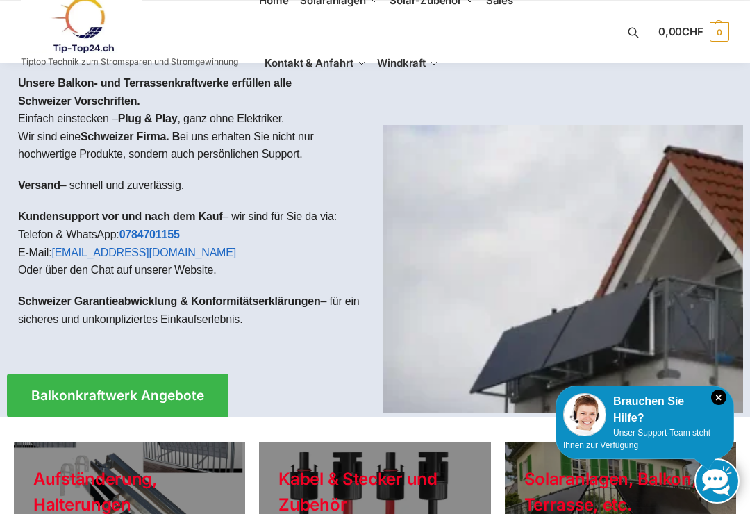
click at [339, 53] on span "Balkonkraftwerke" at bounding box center [348, 51] width 64 height 10
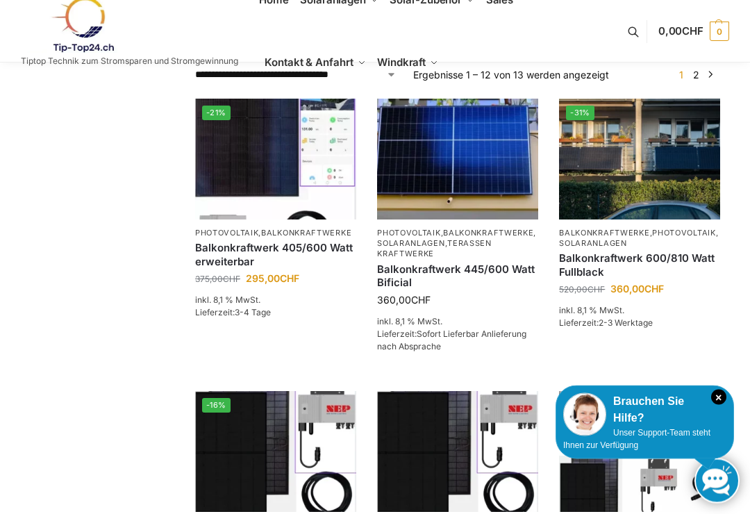
scroll to position [291, 0]
click at [618, 184] on img at bounding box center [639, 159] width 161 height 121
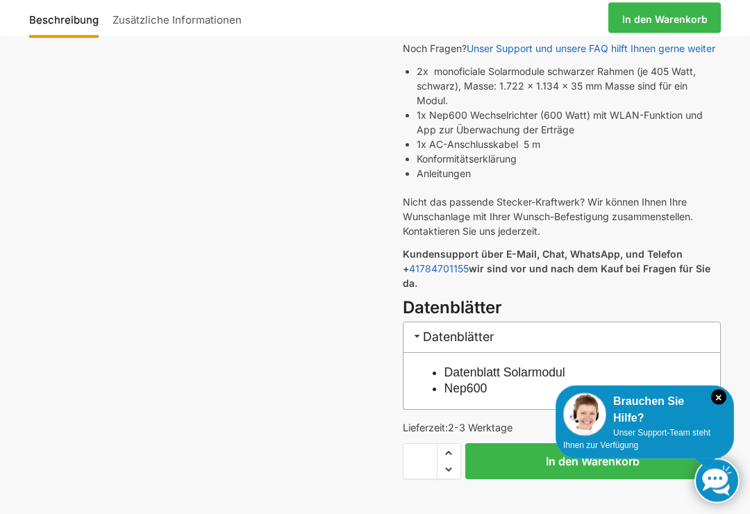
scroll to position [412, 0]
click at [602, 436] on img at bounding box center [584, 414] width 43 height 43
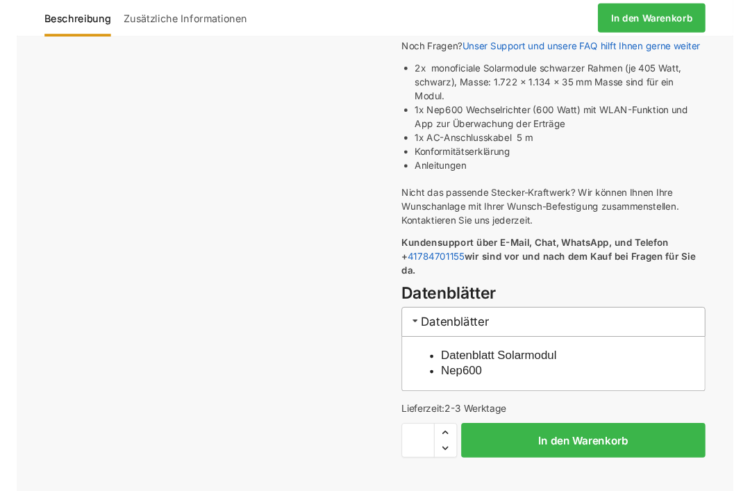
scroll to position [0, 0]
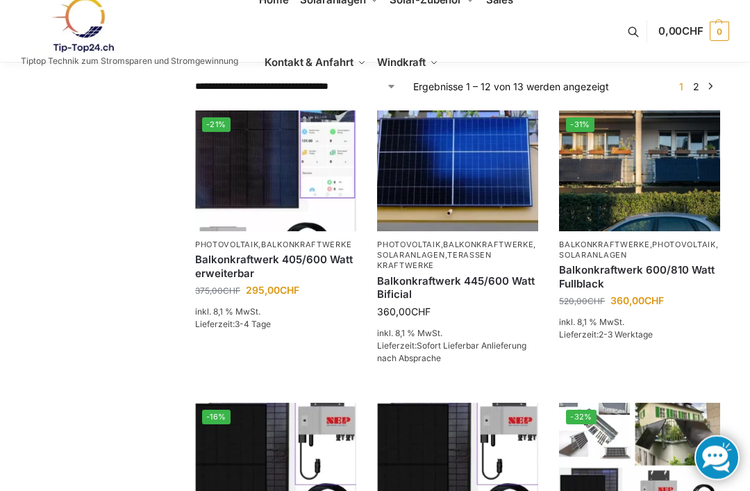
scroll to position [274, 0]
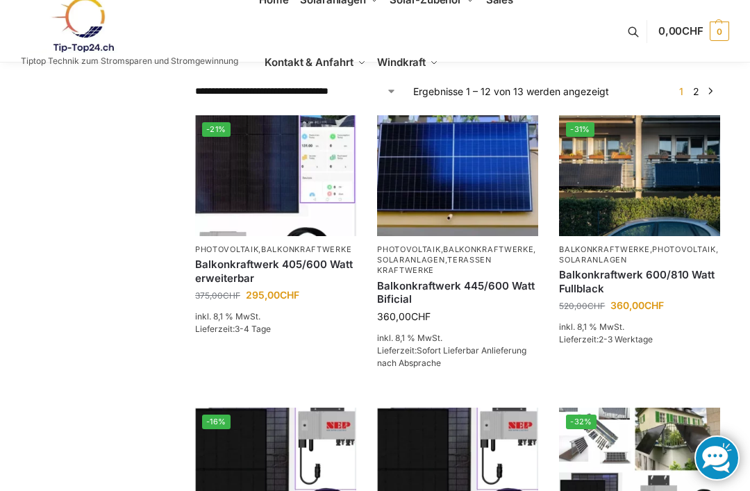
click at [630, 370] on link "In den Warenkorb" at bounding box center [639, 370] width 161 height 28
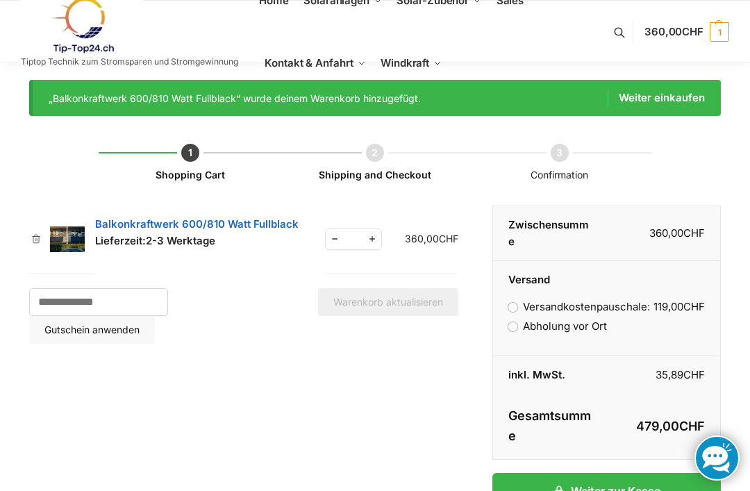
click at [146, 228] on link "Balkonkraftwerk 600/810 Watt Fullblack" at bounding box center [196, 223] width 203 height 13
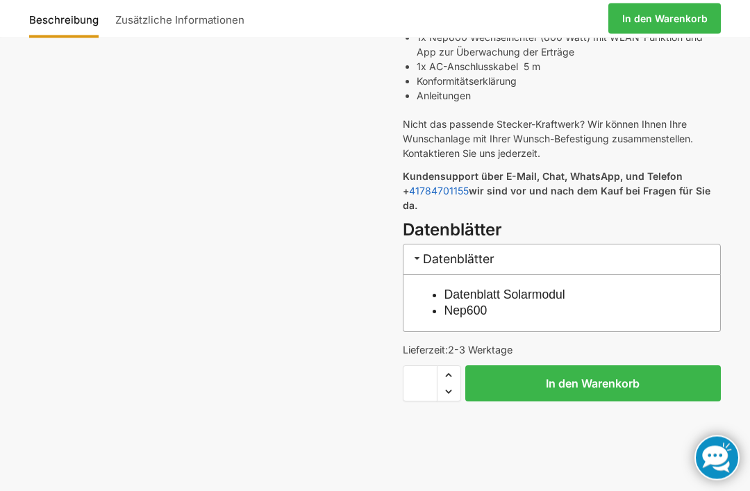
scroll to position [489, 0]
click at [635, 13] on link "In den Warenkorb" at bounding box center [664, 18] width 113 height 31
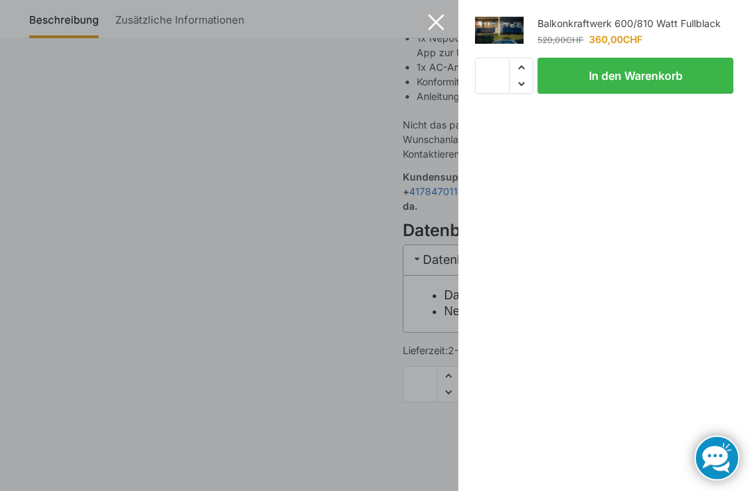
click at [639, 248] on div "Add to Cart Balkonkraftwerk 600/810 Watt Fullblack 520,00 CHF Ursprünglicher Pr…" at bounding box center [603, 245] width 291 height 491
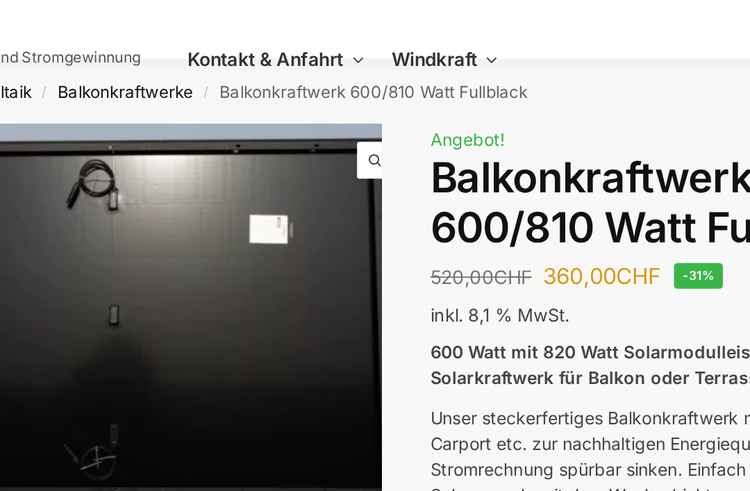
scroll to position [0, 0]
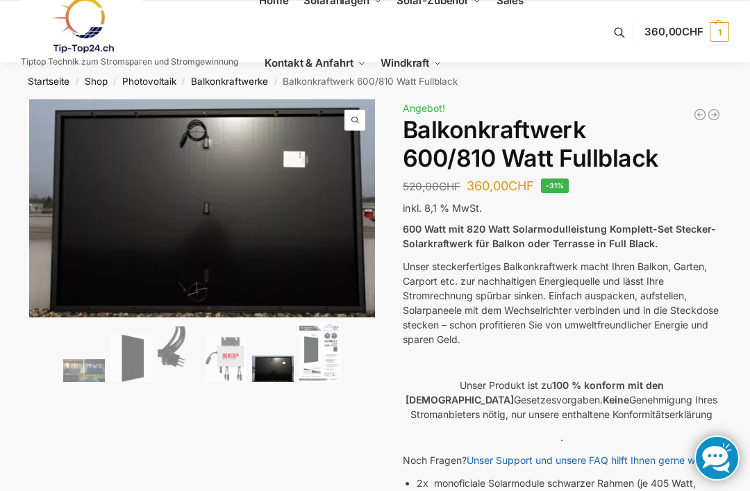
click at [709, 28] on span "1" at bounding box center [718, 31] width 19 height 19
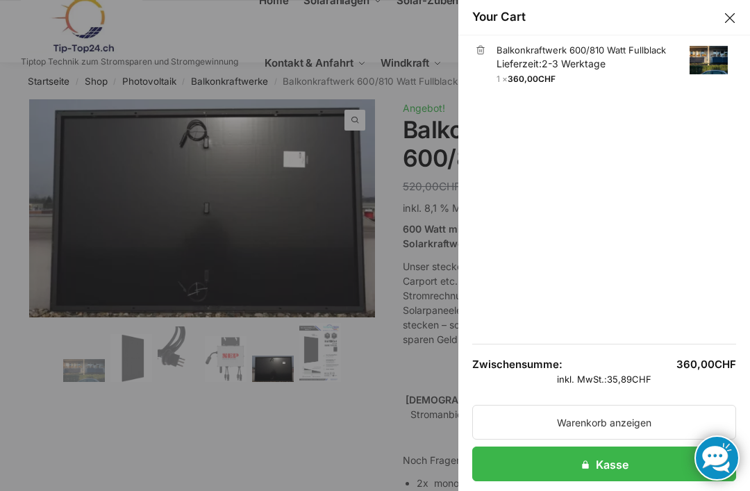
click at [588, 460] on link "Kasse" at bounding box center [604, 463] width 264 height 35
click at [726, 22] on button "Close drawer" at bounding box center [729, 18] width 18 height 18
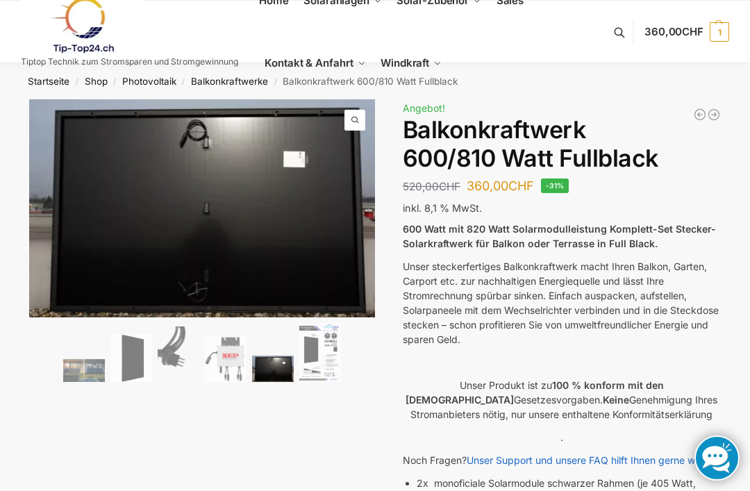
click at [226, 84] on link "Balkonkraftwerke" at bounding box center [229, 81] width 77 height 11
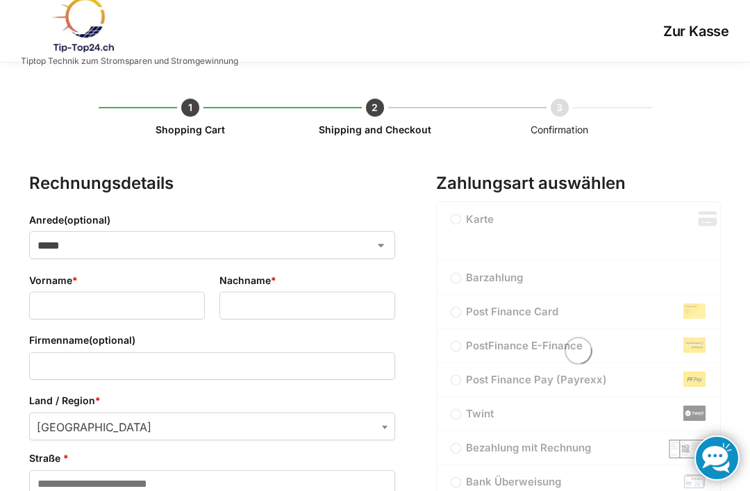
select select "**"
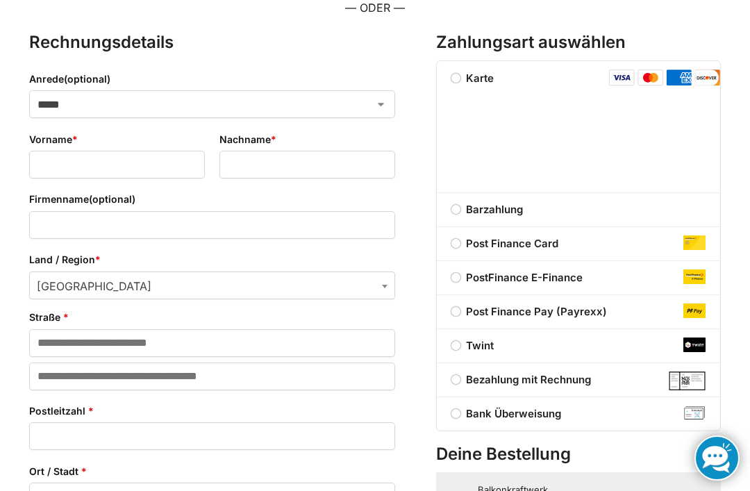
scroll to position [232, 0]
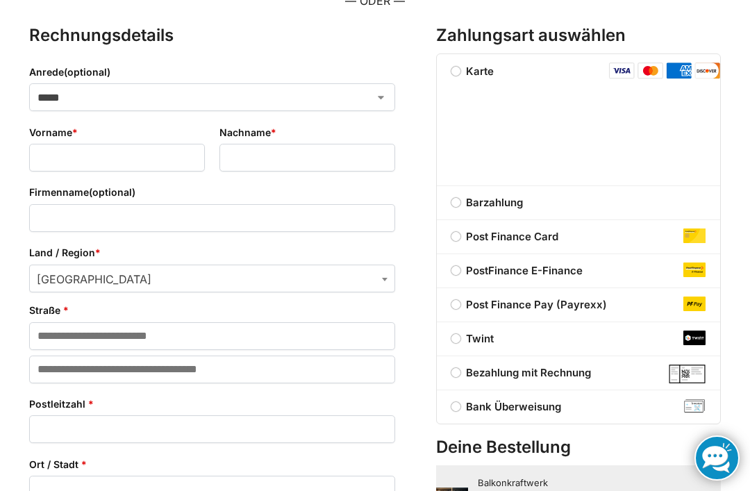
click at [459, 339] on label "Twint" at bounding box center [578, 338] width 283 height 17
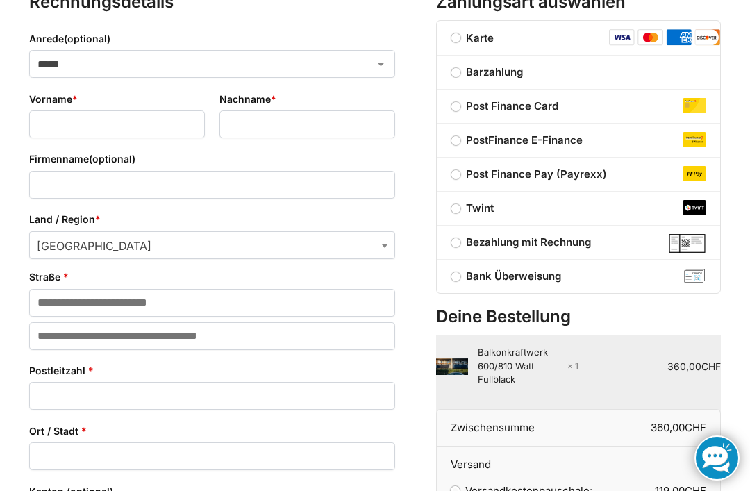
click at [462, 278] on label "Bank Überweisung" at bounding box center [578, 276] width 283 height 17
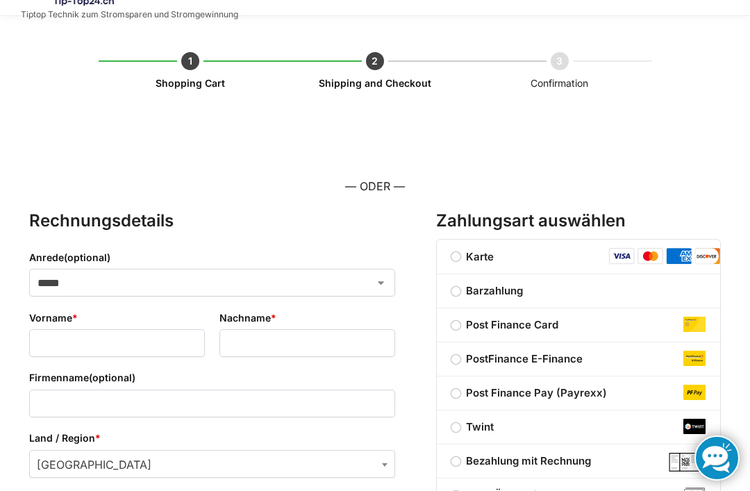
scroll to position [0, 0]
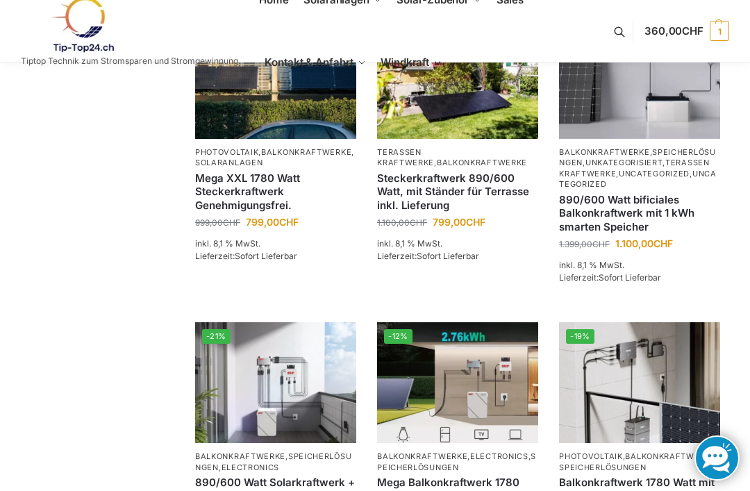
scroll to position [958, 0]
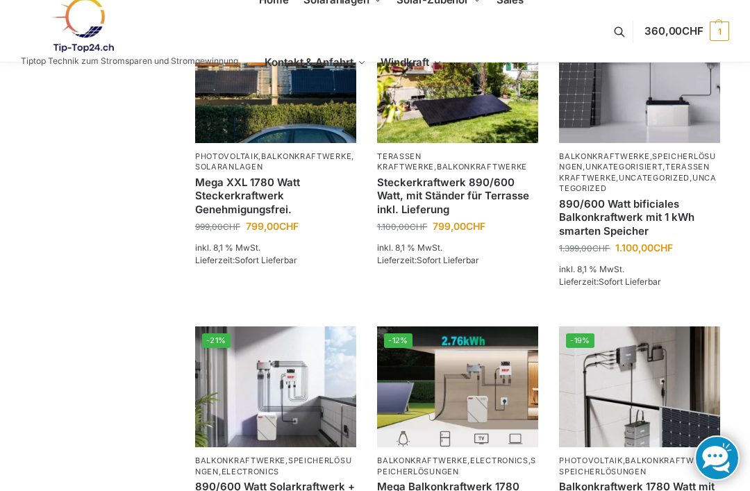
click at [276, 407] on img at bounding box center [275, 386] width 161 height 121
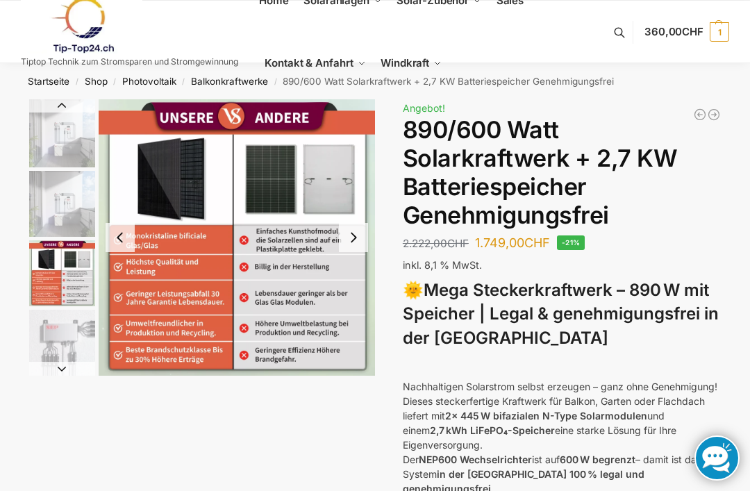
click at [710, 28] on span "1" at bounding box center [718, 31] width 19 height 19
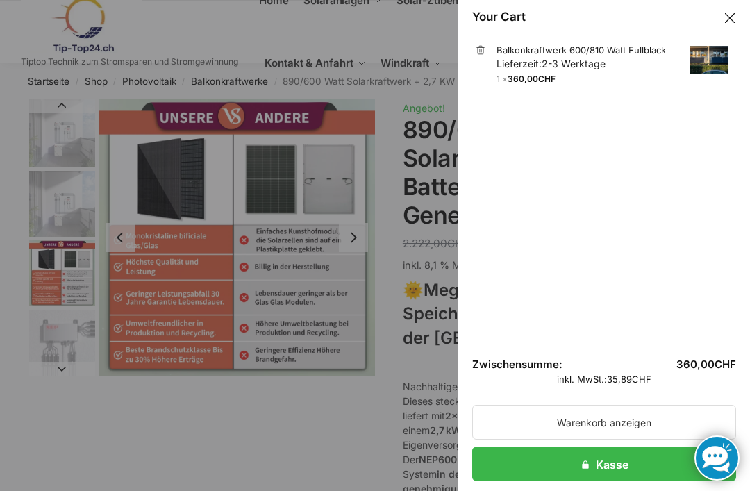
click at [559, 51] on link "Balkonkraftwerk 600/810 Watt Fullblack Lieferzeit: 2-3 Werktage" at bounding box center [611, 57] width 231 height 27
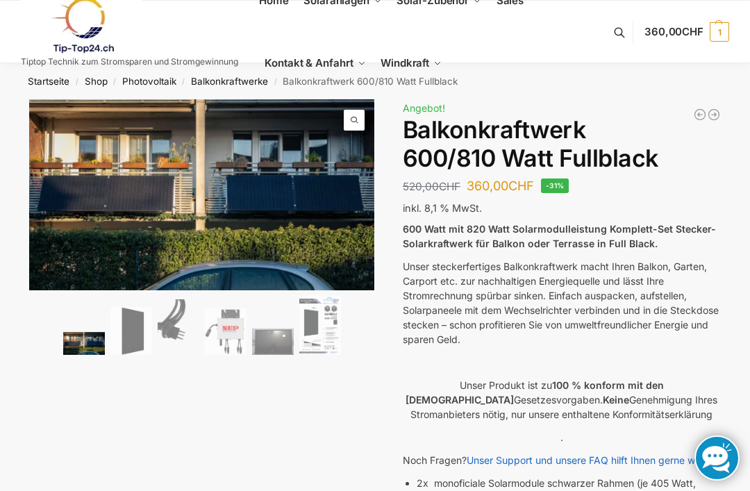
click at [241, 83] on link "Balkonkraftwerke" at bounding box center [229, 81] width 77 height 11
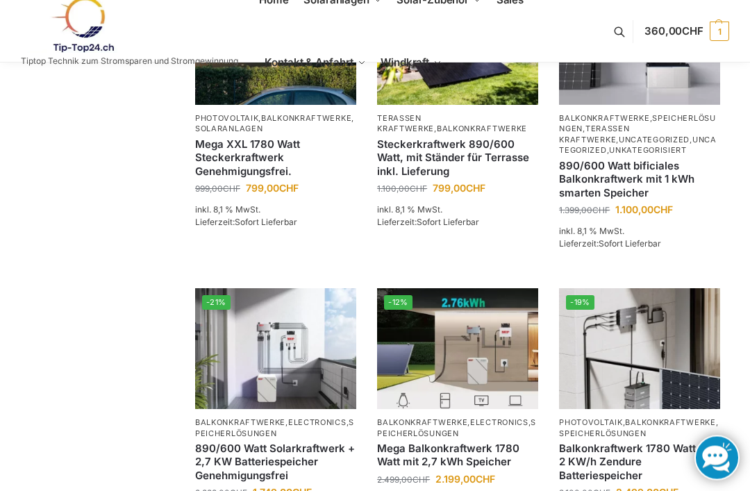
scroll to position [997, 0]
click at [244, 441] on link "890/600 Watt Solarkraftwerk + 2,7 KW Batteriespeicher Genehmigungsfrei" at bounding box center [275, 461] width 161 height 41
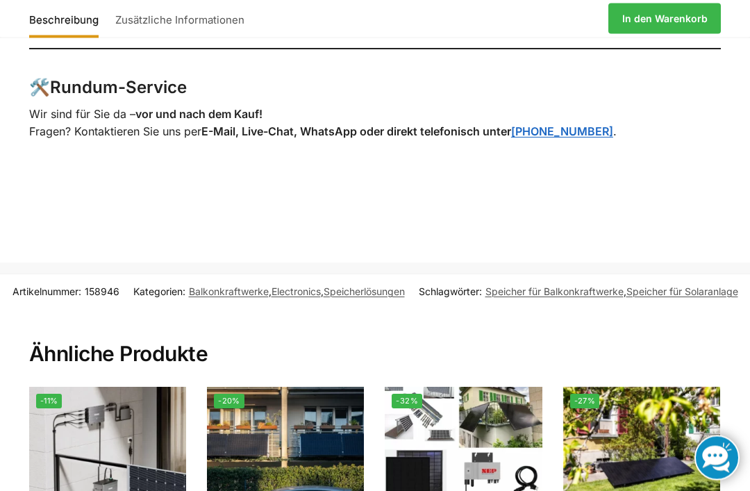
scroll to position [2714, 0]
click at [654, 20] on link "In den Warenkorb" at bounding box center [664, 18] width 113 height 31
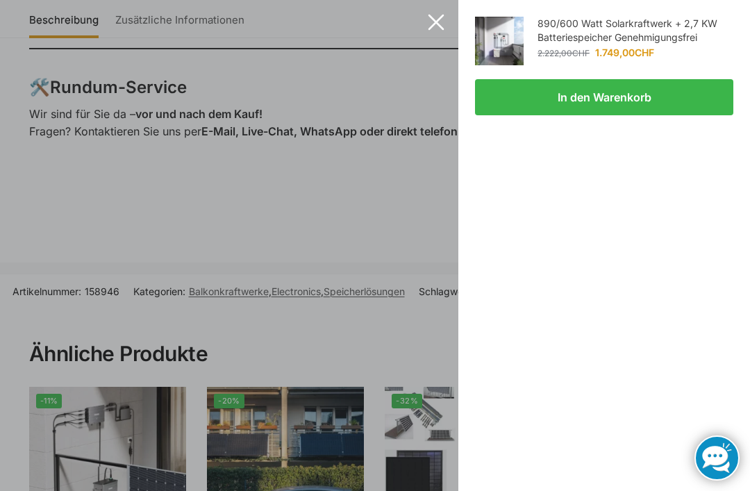
click at [582, 95] on button "In den Warenkorb" at bounding box center [604, 97] width 258 height 36
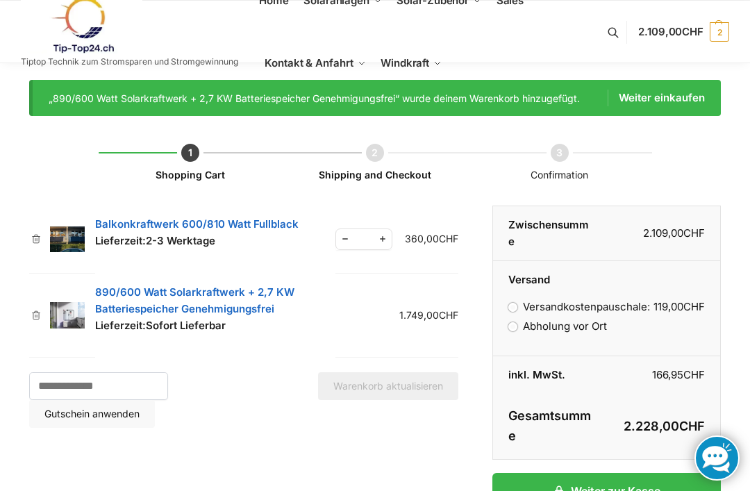
click at [338, 240] on span "Reduce quantity" at bounding box center [345, 238] width 18 height 17
type input "*"
click at [338, 240] on span "Reduce quantity" at bounding box center [345, 238] width 18 height 17
click at [368, 393] on button "Warenkorb aktualisieren" at bounding box center [388, 386] width 140 height 28
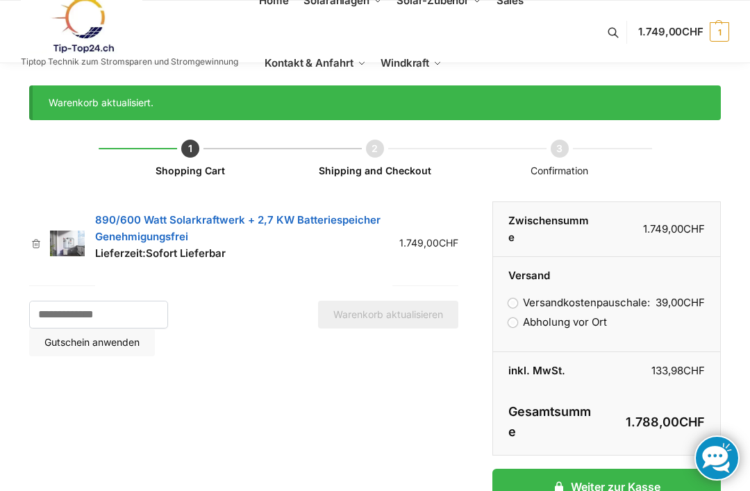
click at [421, 71] on span "Halterungen" at bounding box center [436, 67] width 44 height 10
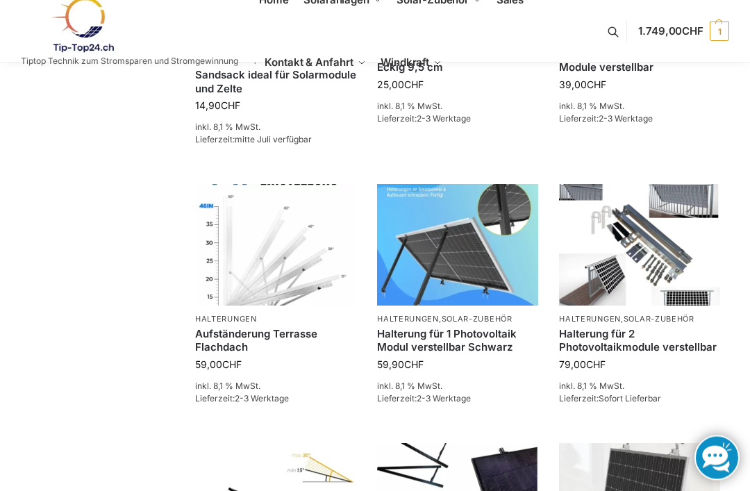
scroll to position [788, 0]
click at [264, 260] on img at bounding box center [275, 244] width 161 height 121
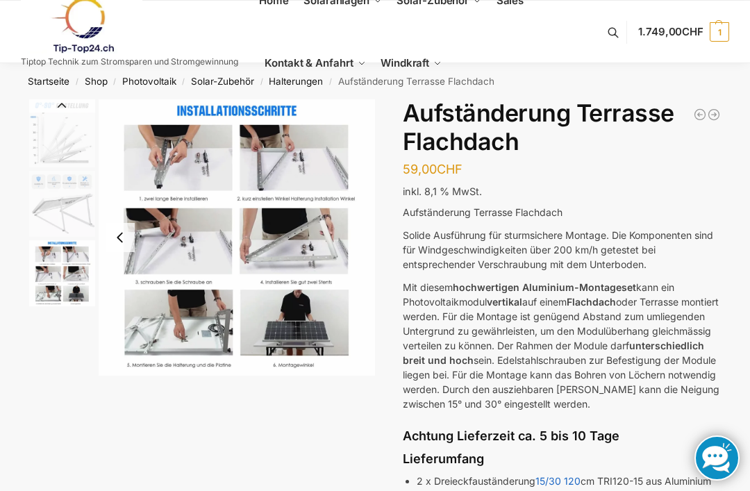
click at [65, 268] on img "3 / 3" at bounding box center [62, 273] width 66 height 66
click at [670, 40] on link "1.749,00 CHF 1" at bounding box center [683, 32] width 91 height 42
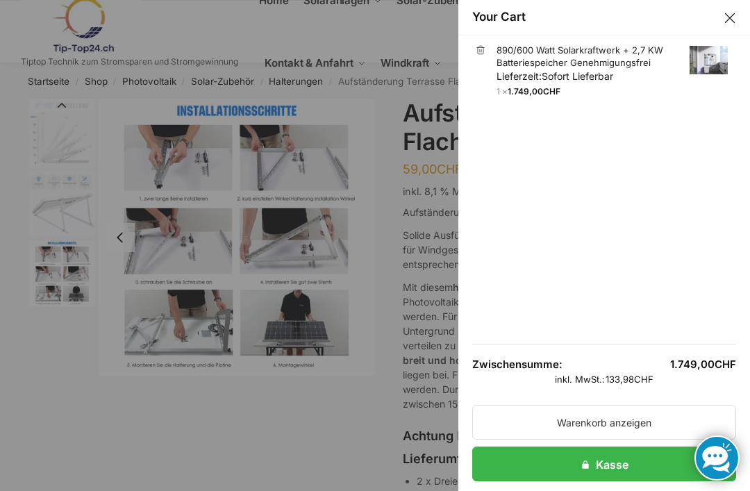
click at [552, 60] on link "890/600 Watt Solarkraftwerk + 2,7 KW Batteriespeicher Genehmigungsfrei Lieferze…" at bounding box center [611, 64] width 231 height 40
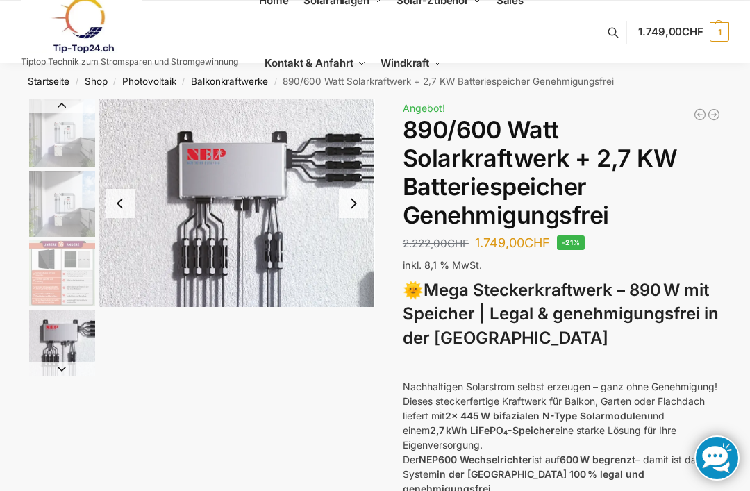
click at [53, 334] on img "4 / 12" at bounding box center [62, 343] width 66 height 66
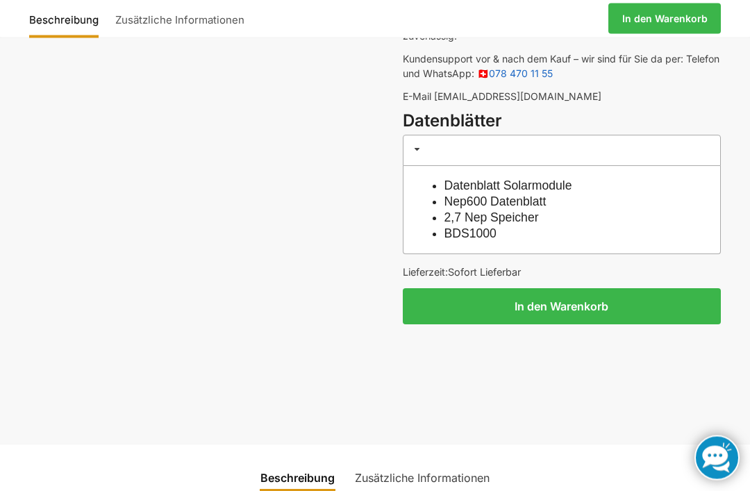
scroll to position [1159, 0]
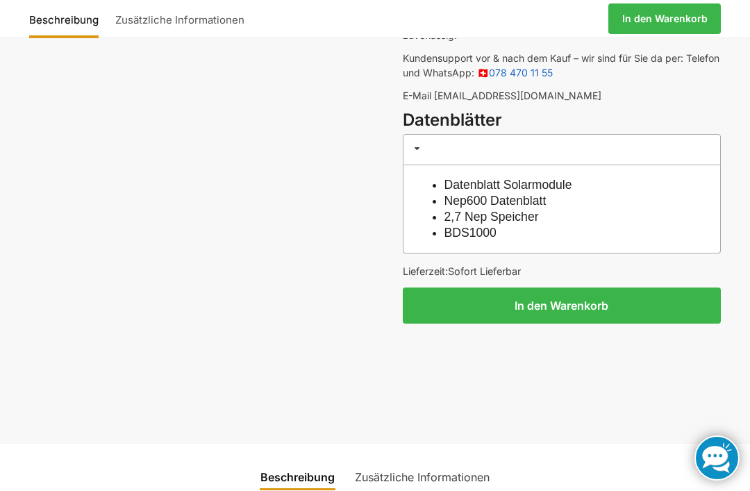
click at [462, 178] on link "Datenblatt Solarmodule" at bounding box center [508, 185] width 128 height 14
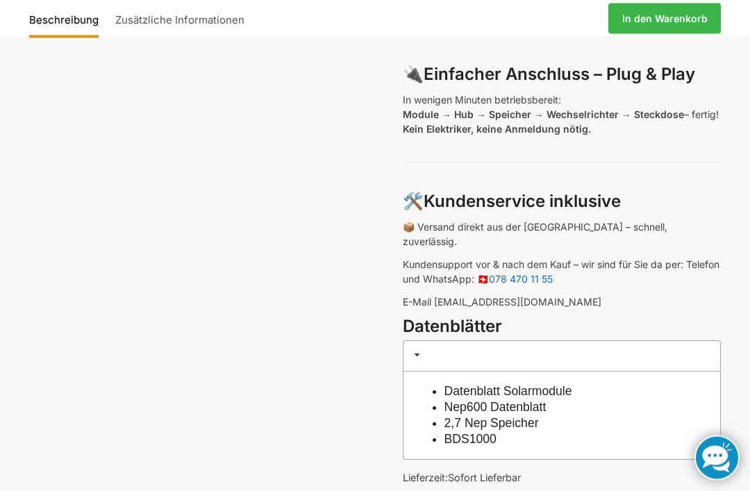
scroll to position [953, 0]
click at [471, 416] on link "2,7 Nep Speicher" at bounding box center [491, 423] width 94 height 14
